Goal: Book appointment/travel/reservation

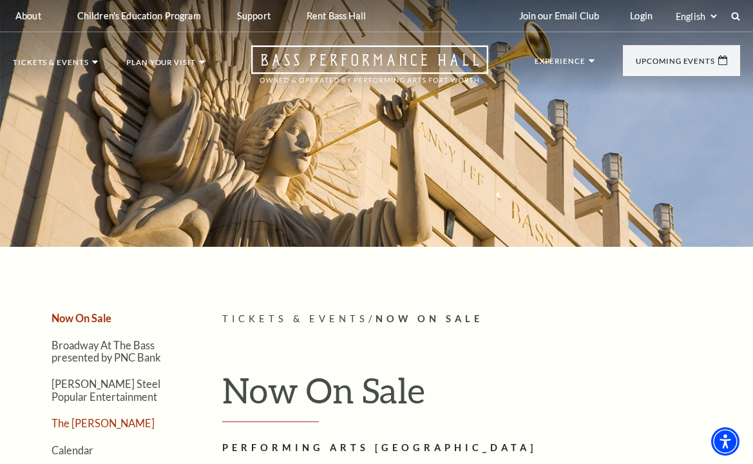
scroll to position [64, 0]
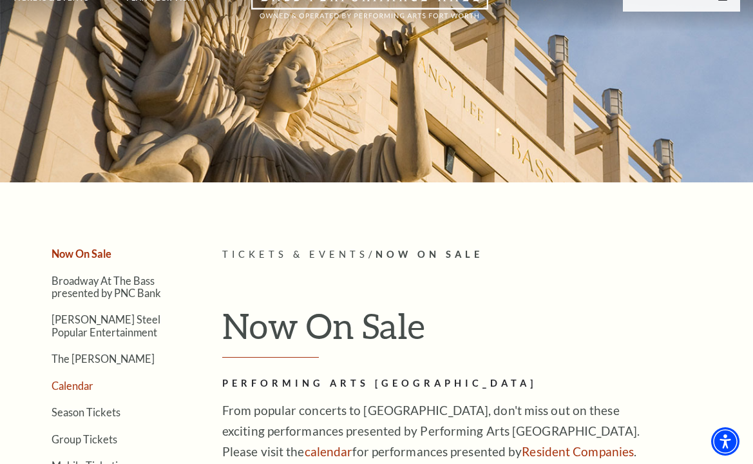
click at [86, 389] on link "Calendar" at bounding box center [73, 385] width 42 height 12
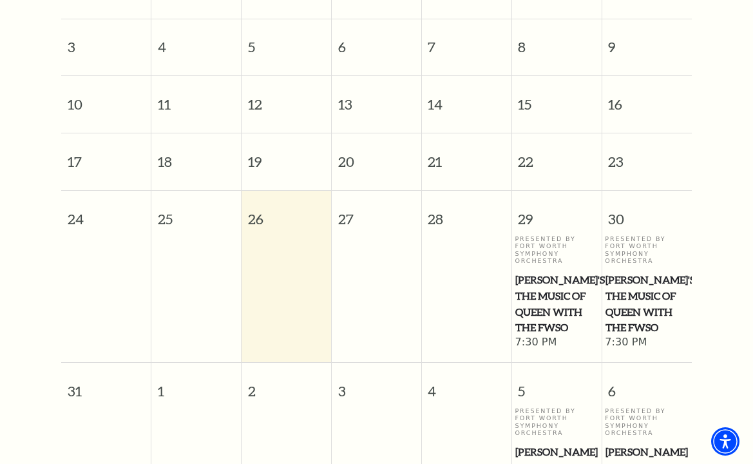
scroll to position [824, 0]
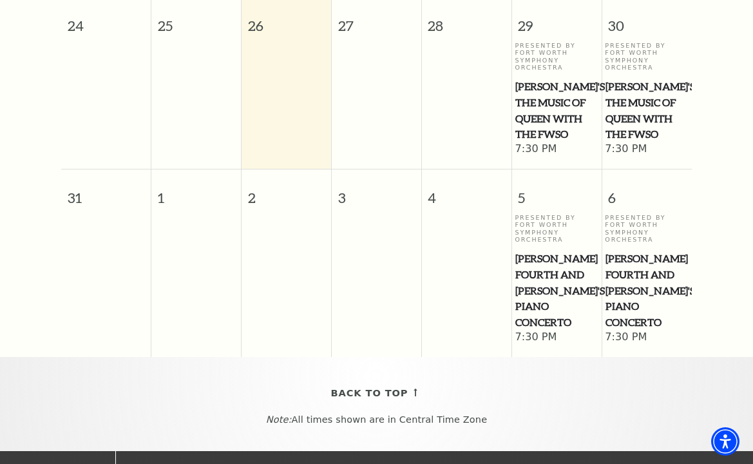
click at [548, 98] on span "Windborne's The Music of Queen with the FWSO" at bounding box center [556, 111] width 82 height 64
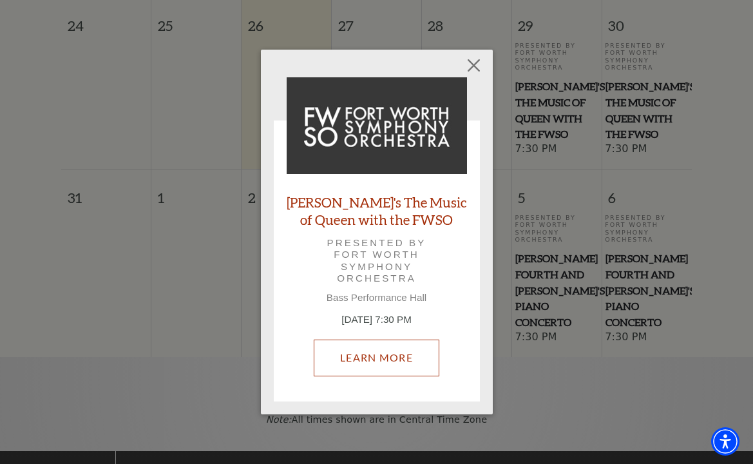
click at [381, 359] on link "Learn More" at bounding box center [377, 357] width 126 height 36
